Goal: Task Accomplishment & Management: Manage account settings

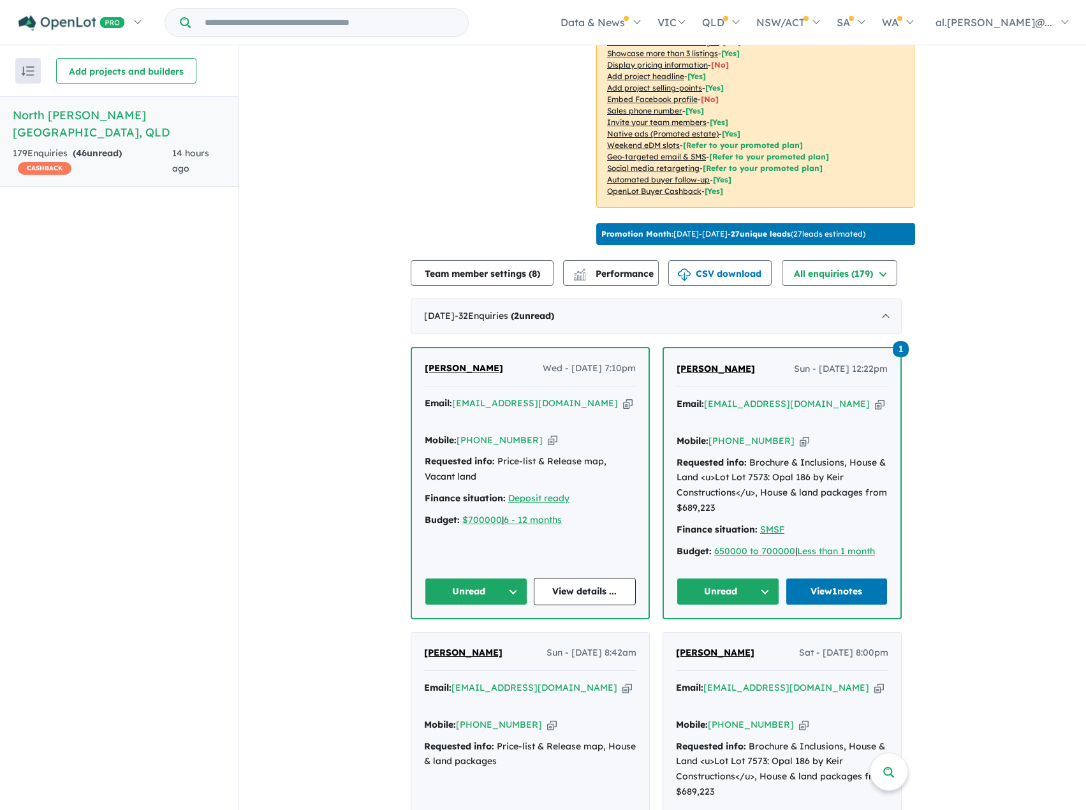
scroll to position [319, 0]
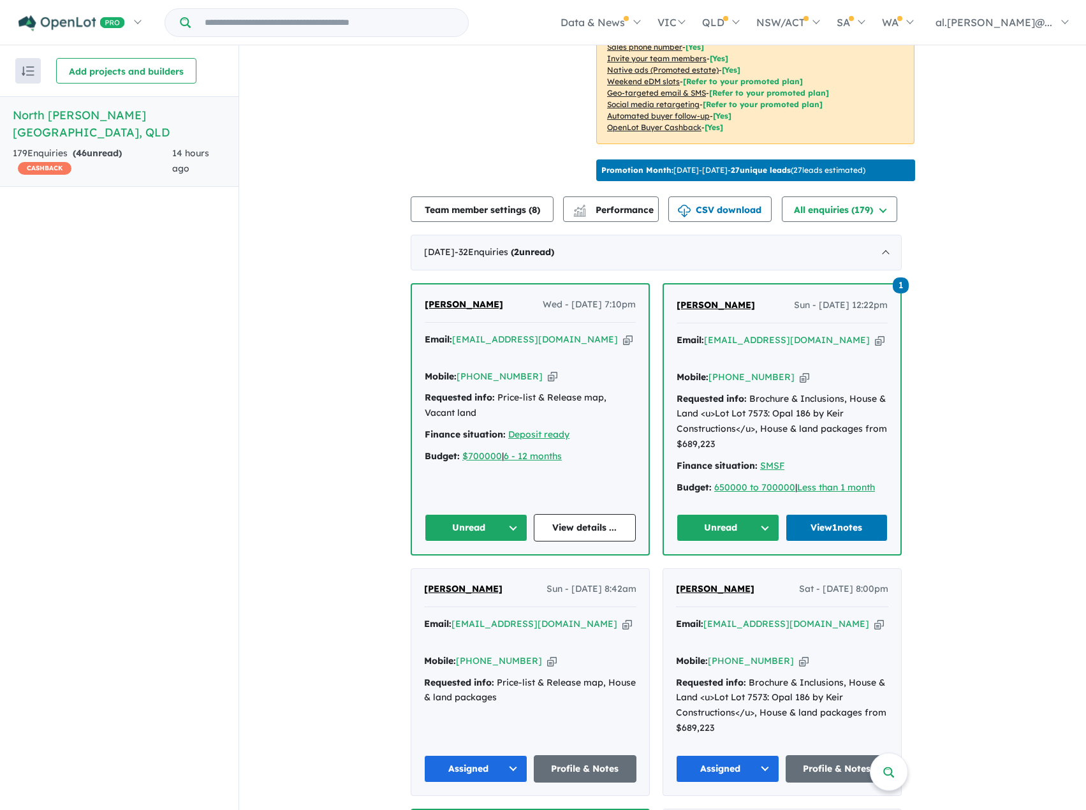
click at [498, 514] on button "Unread" at bounding box center [476, 527] width 103 height 27
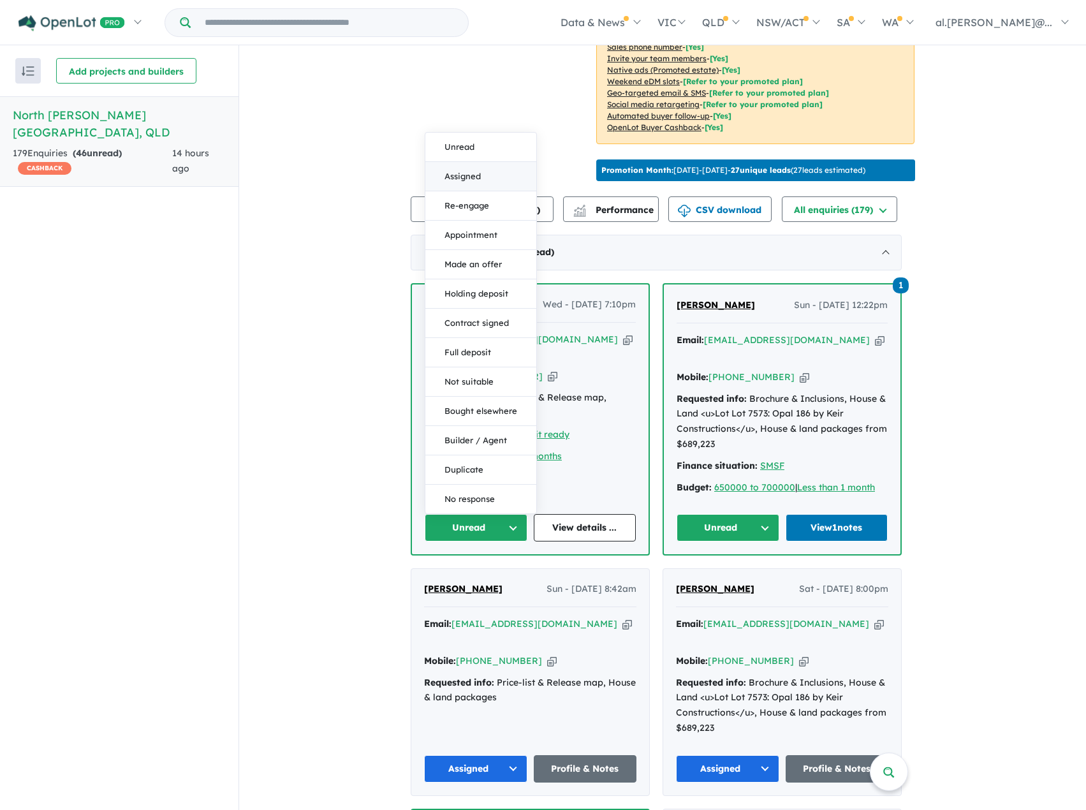
click at [481, 162] on button "Assigned" at bounding box center [480, 176] width 111 height 29
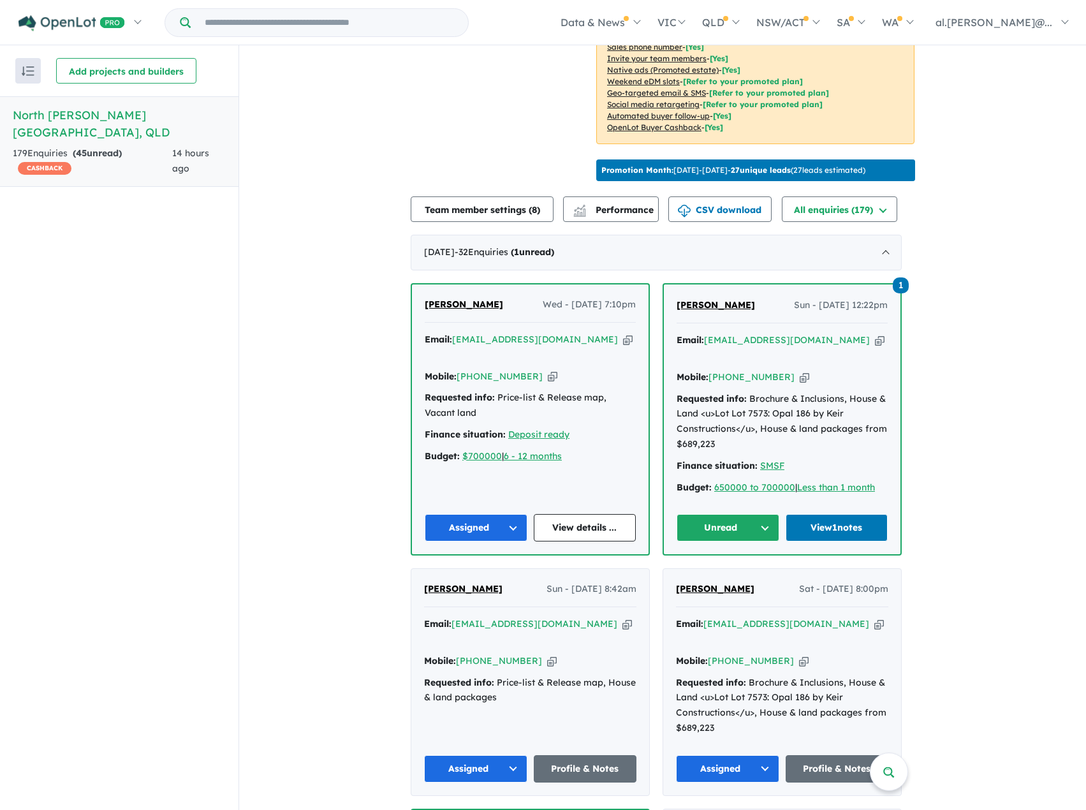
click at [756, 516] on button "Unread" at bounding box center [728, 527] width 103 height 27
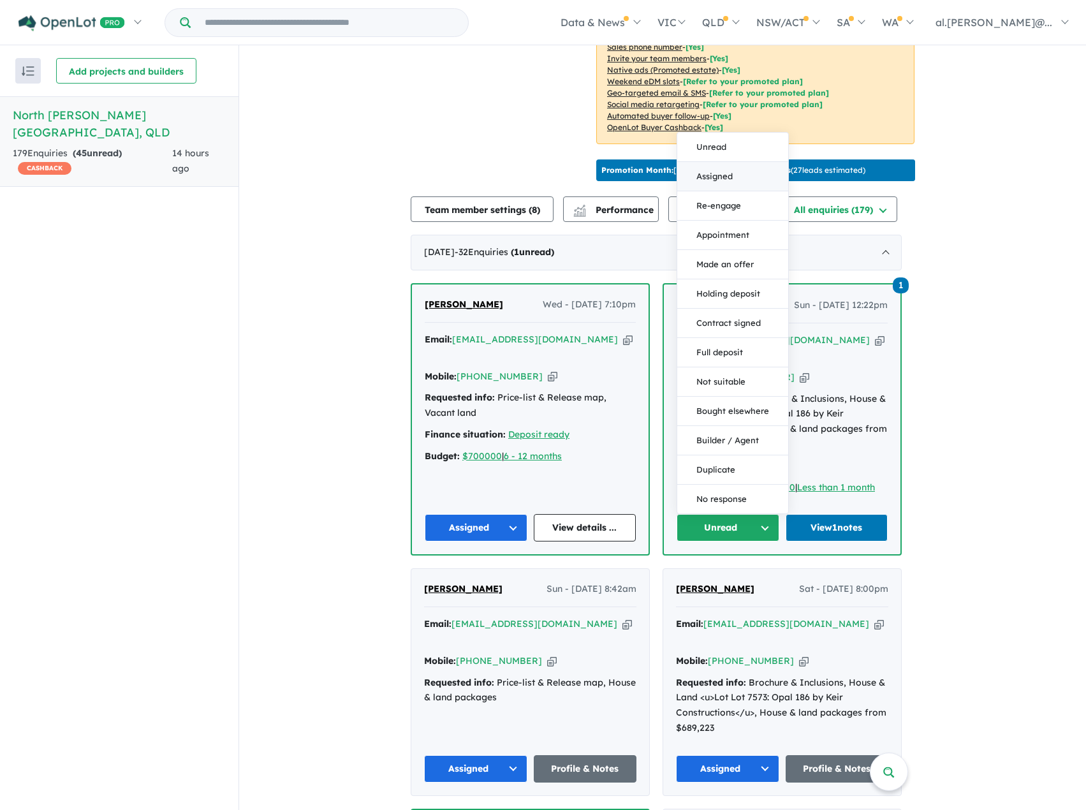
click at [733, 162] on button "Assigned" at bounding box center [732, 176] width 111 height 29
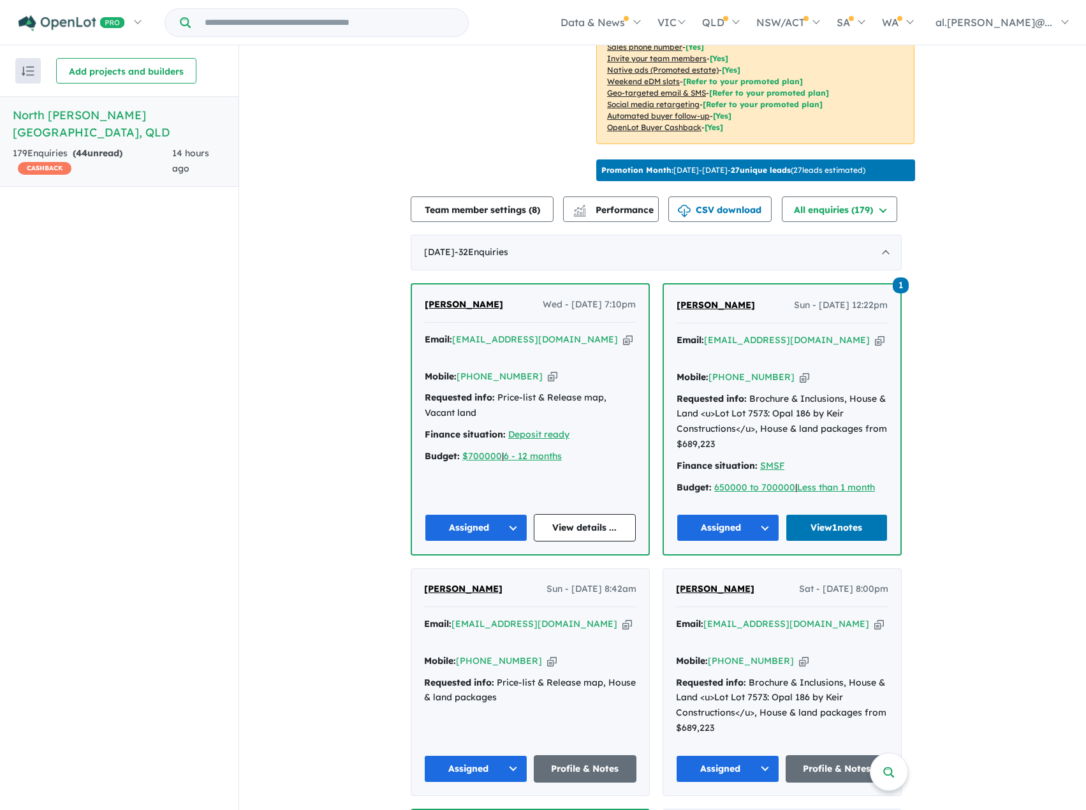
click at [847, 514] on link "View 1 notes" at bounding box center [837, 527] width 103 height 27
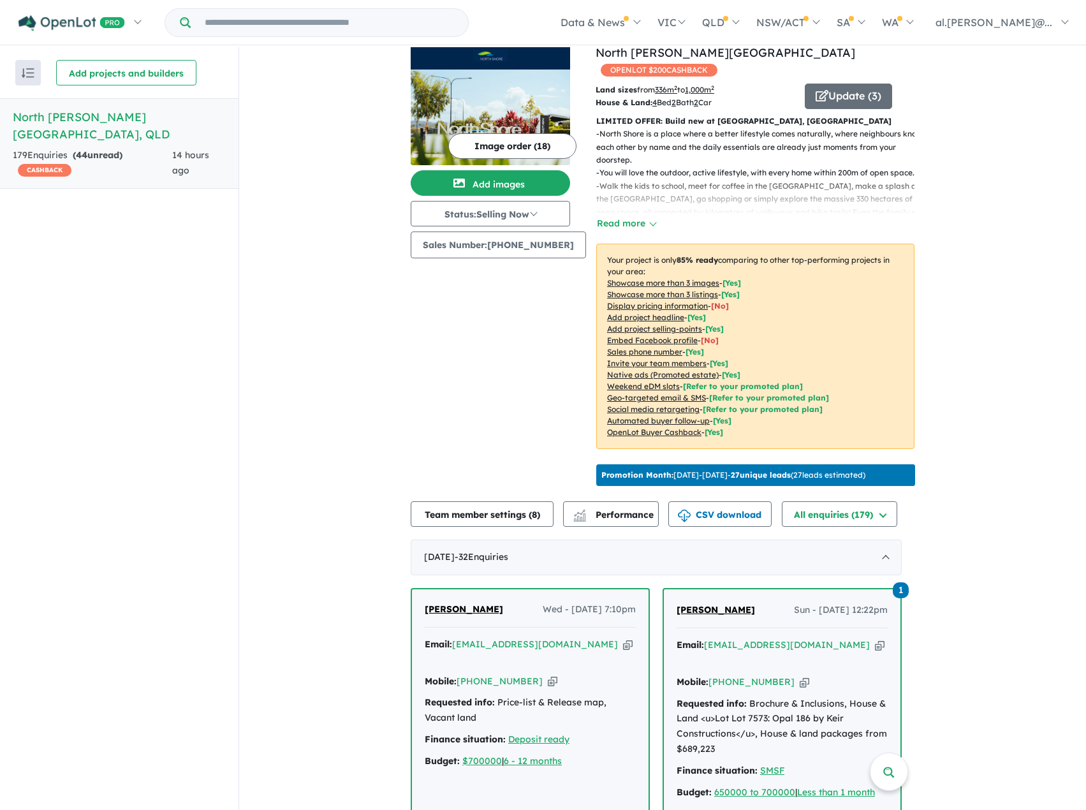
scroll to position [0, 0]
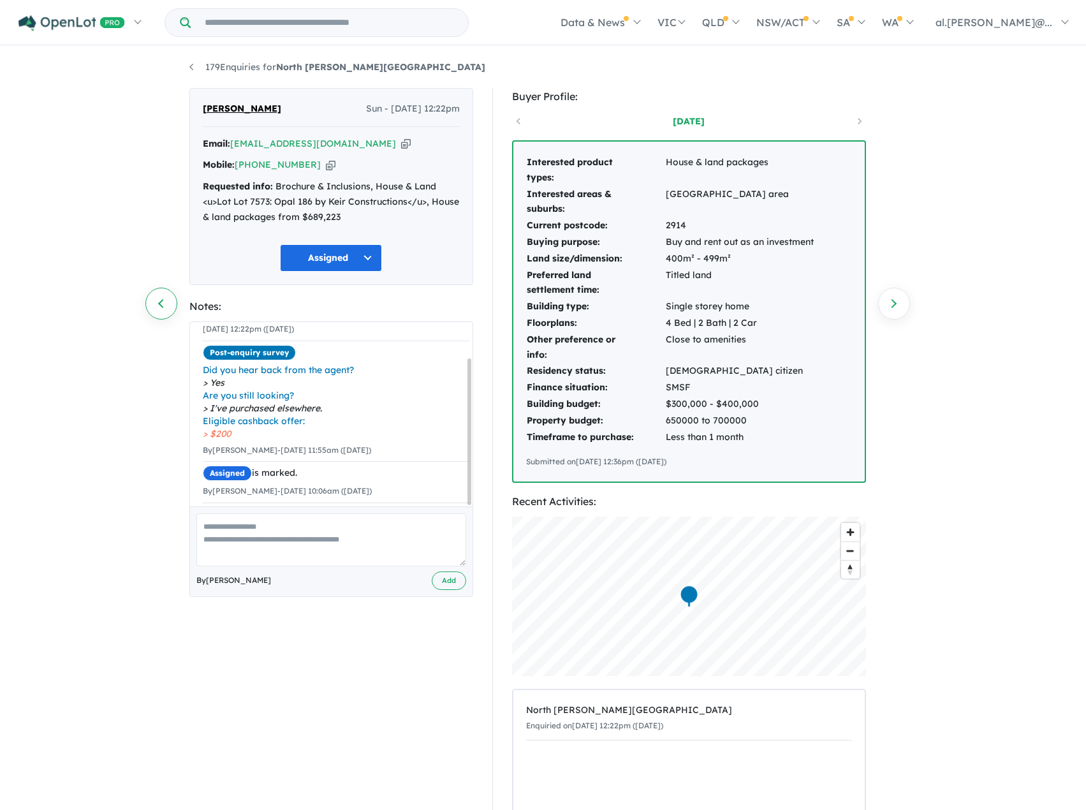
click at [157, 300] on link "Previous enquiry" at bounding box center [161, 304] width 32 height 32
